Goal: Task Accomplishment & Management: Complete application form

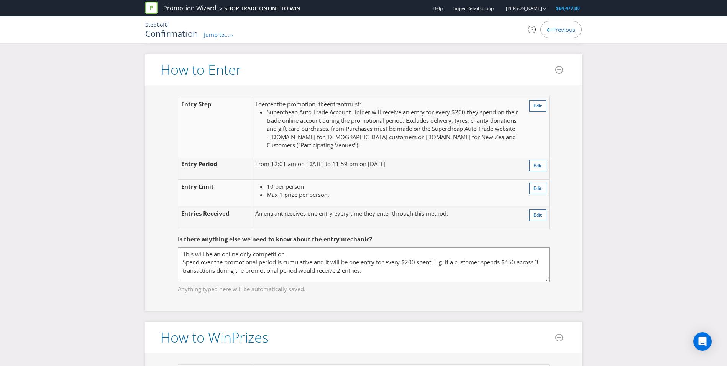
scroll to position [656, 0]
click at [364, 138] on span "Supercheap Auto Trade Account Holder will receive an entry for every $200 they …" at bounding box center [393, 128] width 252 height 41
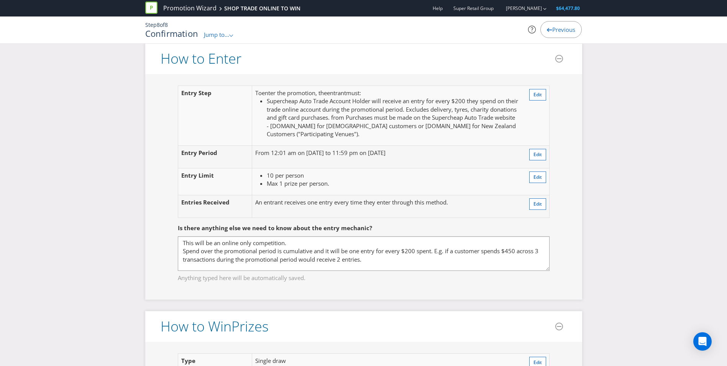
scroll to position [667, 0]
click at [532, 157] on button "Edit" at bounding box center [538, 154] width 17 height 12
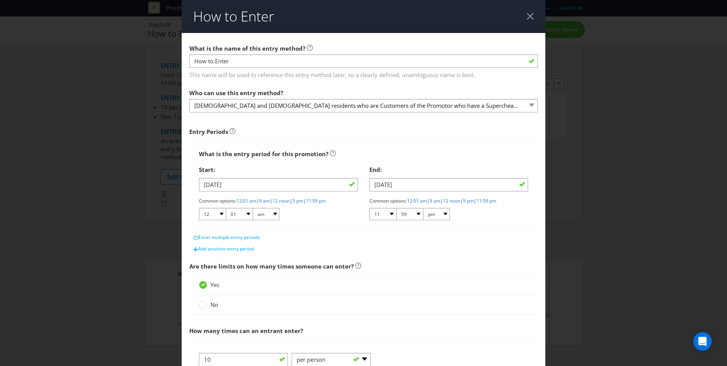
scroll to position [46, 0]
click at [531, 16] on div at bounding box center [534, 16] width 7 height 7
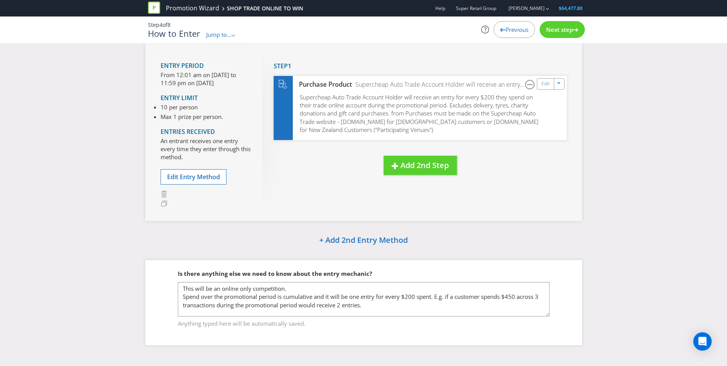
click at [465, 171] on div "New Step Drag here to move step Step 1 Purchase Product Supercheap Auto Trade A…" at bounding box center [414, 119] width 305 height 143
click at [627, 161] on div "How to Enter Entry Period From 12:01 am on [DATE] to 11:59 pm on [DATE] Entry L…" at bounding box center [363, 180] width 727 height 351
click at [556, 34] on div "Next step" at bounding box center [562, 29] width 45 height 17
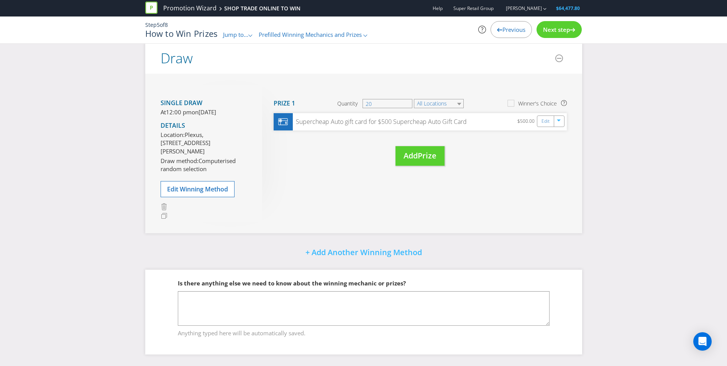
click at [557, 35] on div "Next step" at bounding box center [559, 29] width 45 height 17
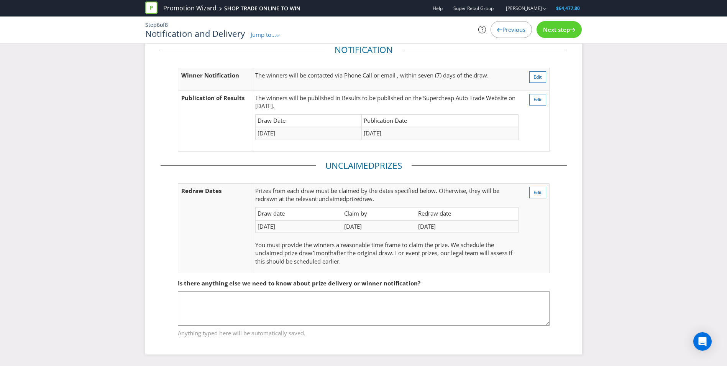
click at [557, 35] on div "Next step" at bounding box center [559, 29] width 45 height 17
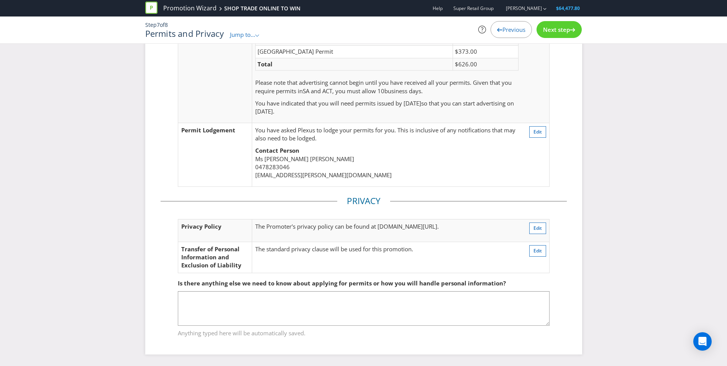
drag, startPoint x: 557, startPoint y: 35, endPoint x: 541, endPoint y: 117, distance: 83.0
click at [541, 117] on td "Edit" at bounding box center [536, 64] width 28 height 118
click at [554, 28] on span "Next step" at bounding box center [556, 30] width 27 height 8
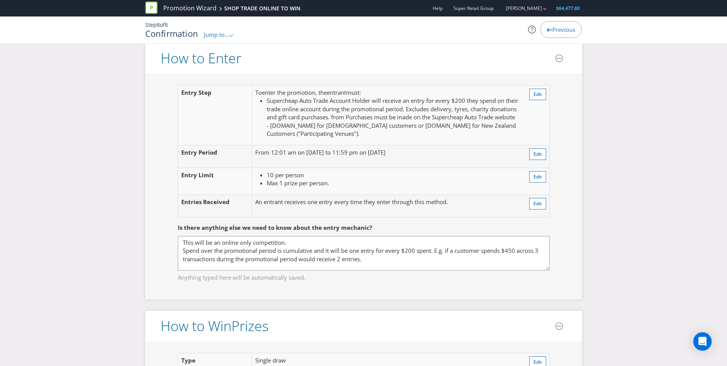
click at [554, 28] on span "Previous" at bounding box center [564, 30] width 23 height 8
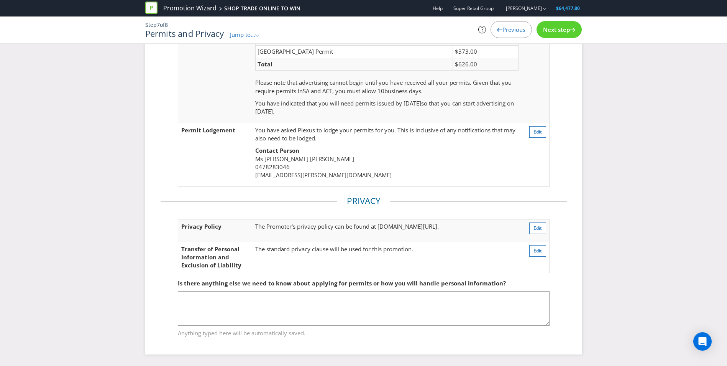
click at [554, 28] on span "Next step" at bounding box center [556, 30] width 27 height 8
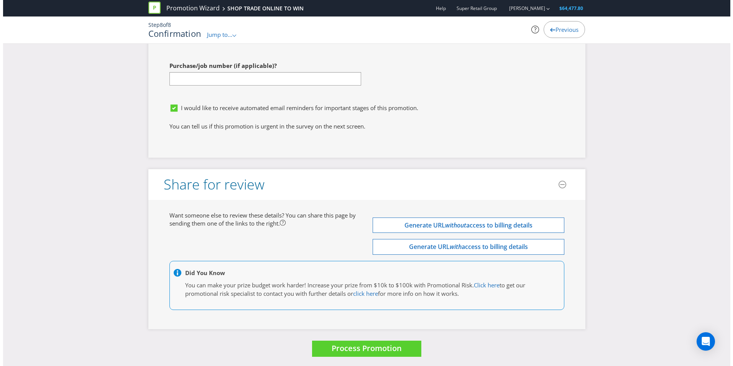
scroll to position [2631, 0]
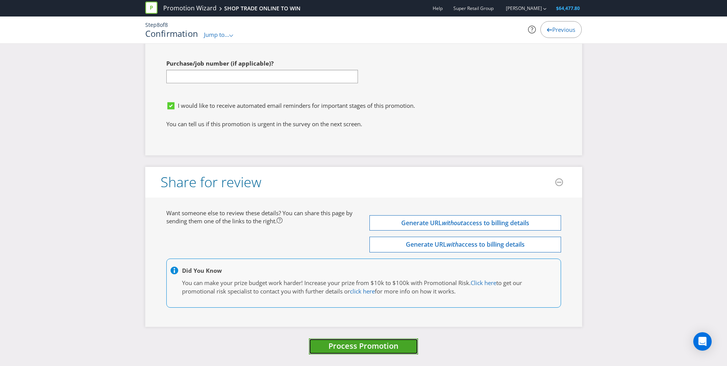
click at [365, 352] on button "Process Promotion" at bounding box center [363, 346] width 109 height 16
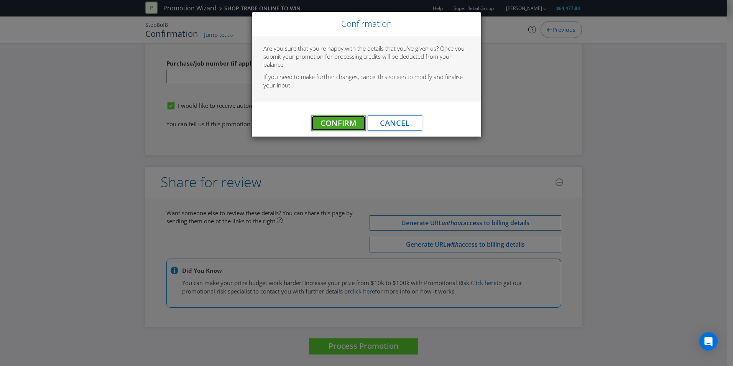
click at [333, 120] on span "Confirm" at bounding box center [339, 123] width 36 height 10
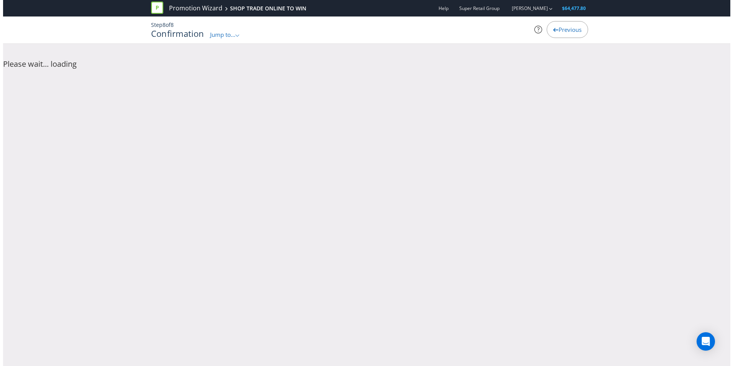
scroll to position [0, 0]
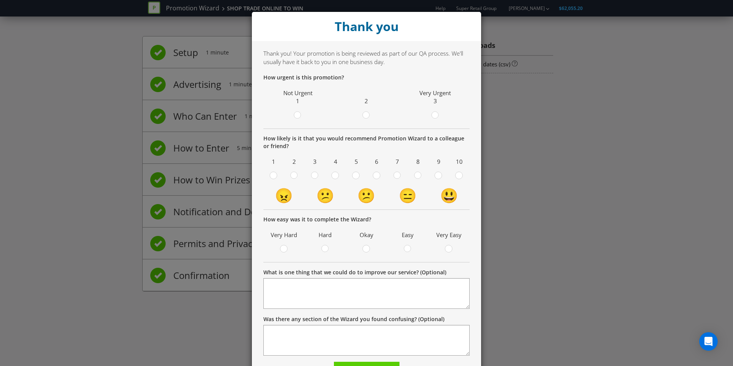
click at [540, 156] on div "Thank you Thank you! Your promotion is being reviewed as part of our QA process…" at bounding box center [366, 183] width 733 height 366
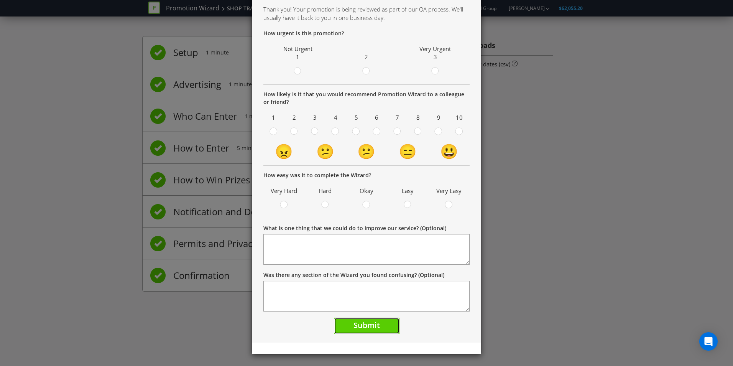
click at [376, 326] on span "Submit" at bounding box center [367, 325] width 26 height 10
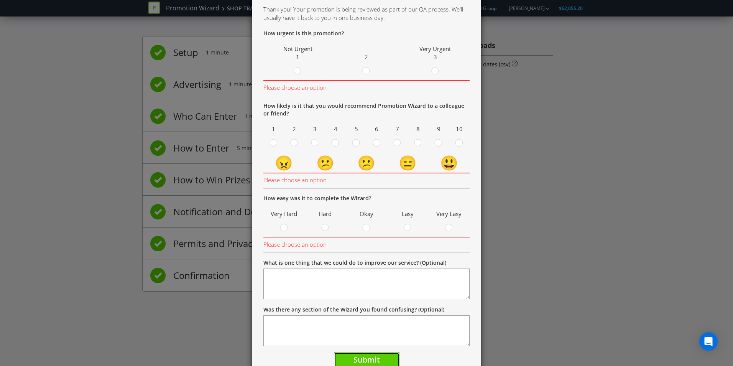
scroll to position [74, 0]
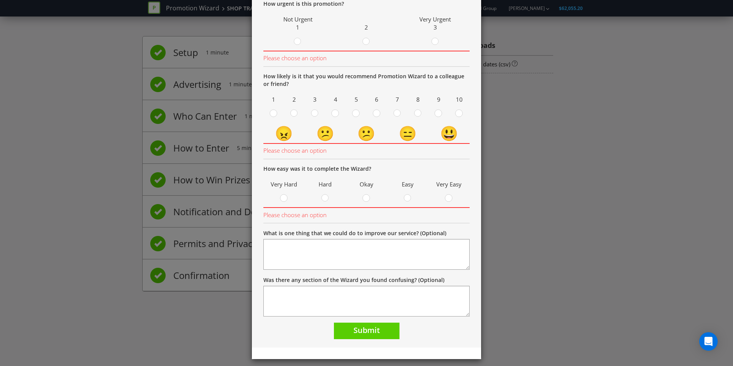
click at [472, 104] on div "Thank you! Your promotion is being reviewed as part of our QA process. We'll us…" at bounding box center [366, 157] width 229 height 380
click at [569, 137] on div "Thank you Thank you! Your promotion is being reviewed as part of our QA process…" at bounding box center [366, 183] width 733 height 366
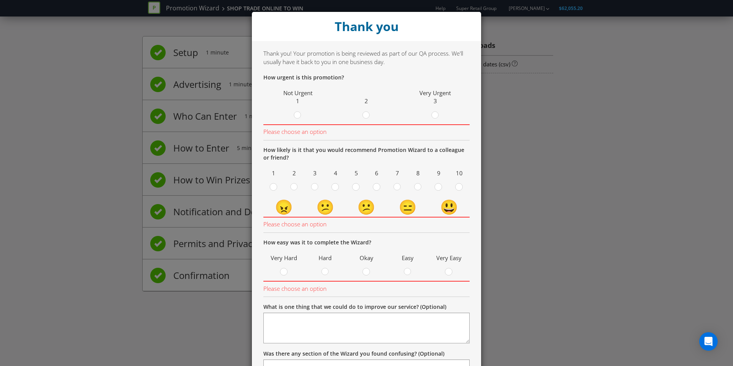
scroll to position [0, 0]
click at [429, 104] on span "Very Urgent 3" at bounding box center [435, 97] width 65 height 20
click at [433, 111] on div at bounding box center [435, 113] width 4 height 4
click at [0, 0] on input "radio" at bounding box center [0, 0] width 0 height 0
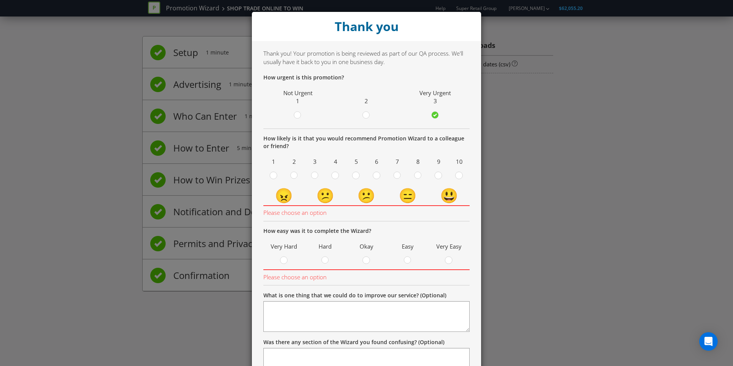
click at [455, 166] on span "10" at bounding box center [459, 162] width 17 height 12
click at [458, 174] on div at bounding box center [459, 173] width 4 height 4
click at [0, 0] on input "radio" at bounding box center [0, 0] width 0 height 0
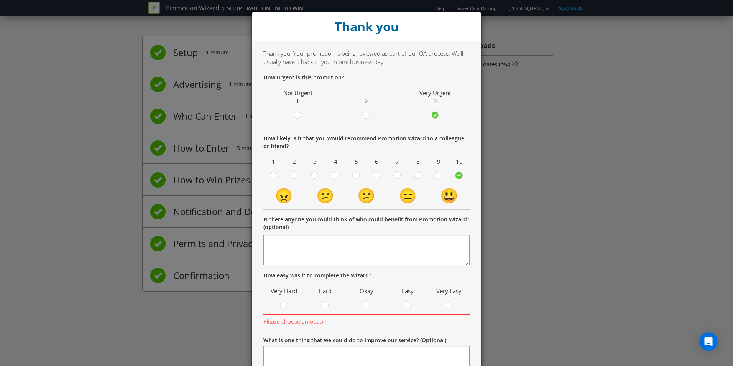
click at [297, 233] on div "Is there anyone you could think of who could benefit from Promotion Wizard? (op…" at bounding box center [366, 241] width 206 height 50
click at [296, 240] on textarea at bounding box center [366, 250] width 206 height 31
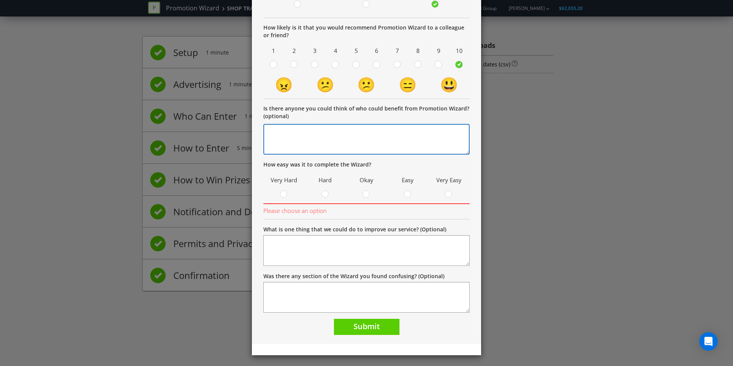
scroll to position [112, 0]
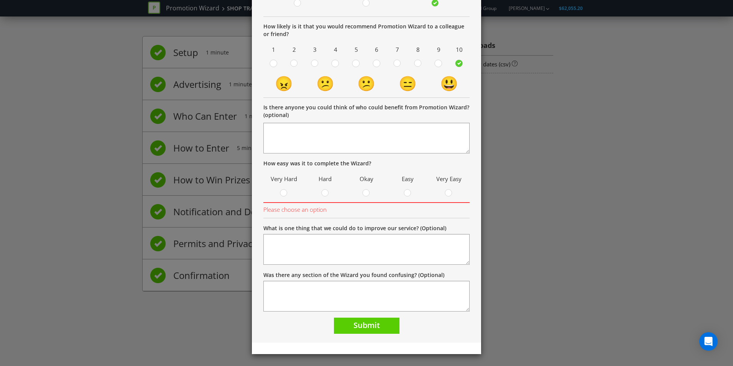
click at [450, 188] on div "Very Easy" at bounding box center [449, 185] width 34 height 25
click at [447, 192] on div at bounding box center [449, 191] width 4 height 4
click at [0, 0] on input "radio" at bounding box center [0, 0] width 0 height 0
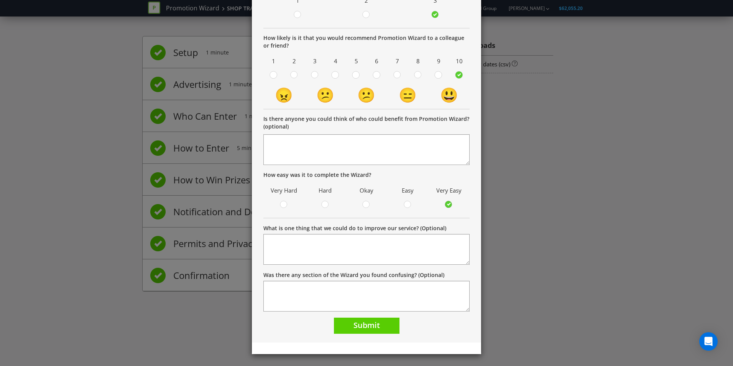
scroll to position [100, 0]
click at [388, 296] on textarea "Was there any section of the Wizard you found confusing? (Optional)" at bounding box center [366, 296] width 206 height 31
click at [364, 329] on span "Submit" at bounding box center [367, 325] width 26 height 10
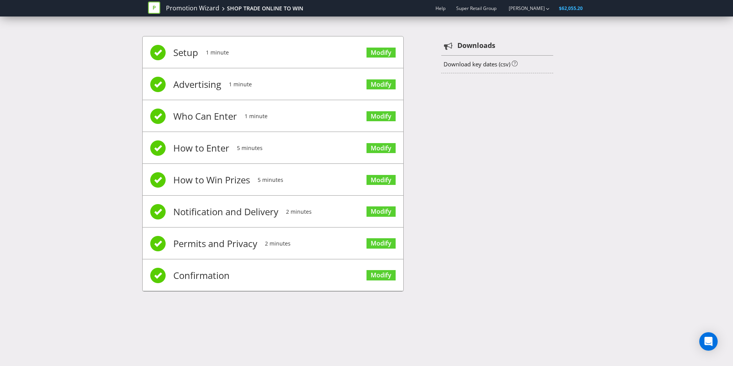
click at [542, 209] on div "Setup 1 minute Modify Advertising 1 minute Modify Who Can Enter 1 minute Modify…" at bounding box center [366, 168] width 449 height 286
